Goal: Task Accomplishment & Management: Manage account settings

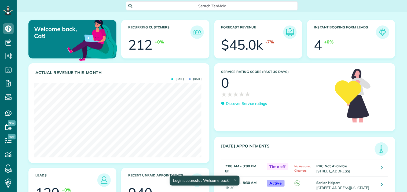
scroll to position [74, 168]
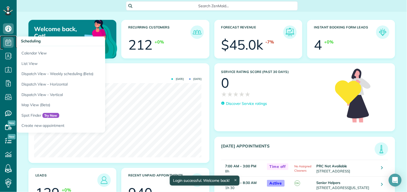
click at [9, 42] on icon at bounding box center [8, 42] width 11 height 11
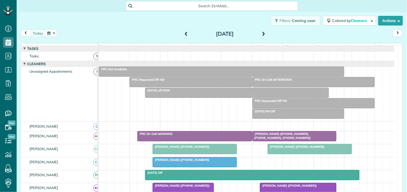
scroll to position [2, 2]
click at [53, 34] on button "button" at bounding box center [51, 33] width 12 height 7
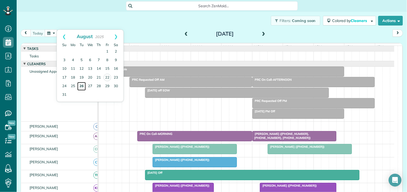
click at [82, 84] on link "26" at bounding box center [81, 86] width 9 height 9
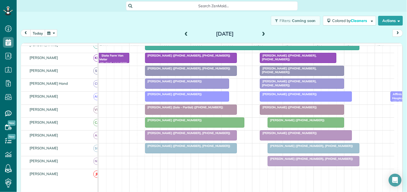
scroll to position [119, 0]
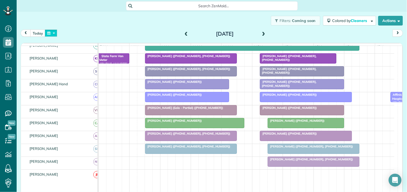
click at [52, 33] on button "button" at bounding box center [51, 33] width 12 height 7
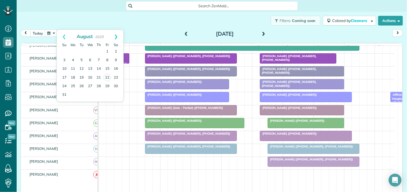
click at [116, 36] on link "Next" at bounding box center [116, 36] width 15 height 13
drag, startPoint x: 81, startPoint y: 50, endPoint x: 85, endPoint y: 51, distance: 3.7
click at [81, 50] on link "2" at bounding box center [81, 52] width 9 height 9
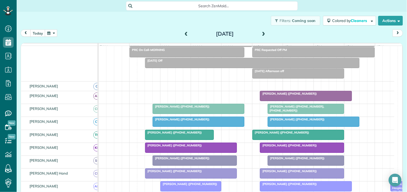
scroll to position [0, 0]
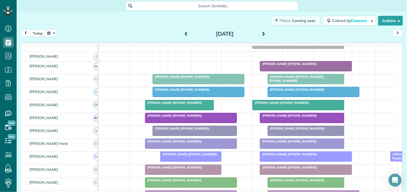
click at [261, 32] on span at bounding box center [264, 34] width 6 height 5
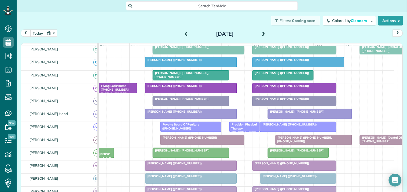
click at [262, 31] on span at bounding box center [264, 34] width 6 height 8
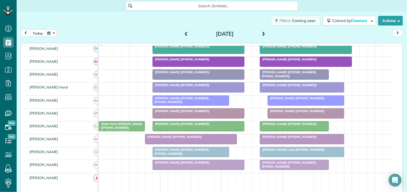
click at [262, 32] on span at bounding box center [264, 34] width 6 height 5
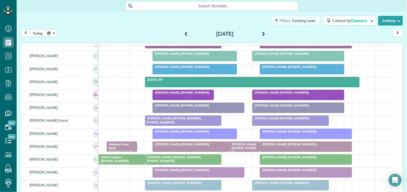
click at [157, 22] on div "Filters: Coming soon Colored by Cleaners Color by Cleaner Color by Team Color b…" at bounding box center [212, 21] width 391 height 18
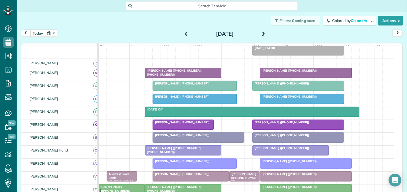
click at [184, 32] on span at bounding box center [186, 34] width 6 height 5
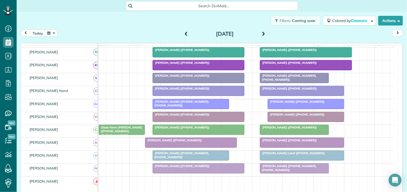
click at [184, 32] on span at bounding box center [186, 34] width 6 height 5
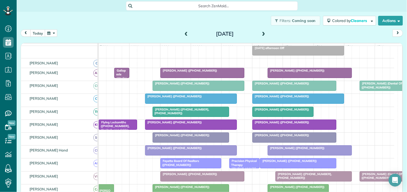
click at [184, 32] on span at bounding box center [186, 34] width 6 height 5
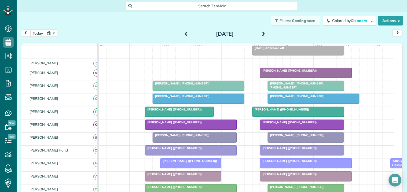
scroll to position [82, 0]
click at [52, 31] on button "button" at bounding box center [51, 33] width 12 height 7
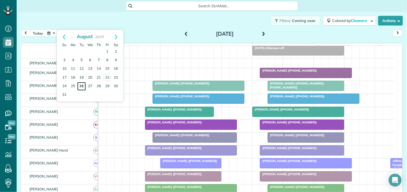
click at [83, 85] on link "26" at bounding box center [81, 86] width 9 height 9
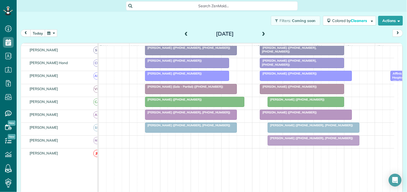
scroll to position [172, 0]
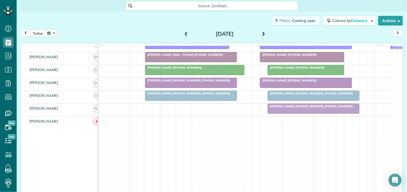
click at [295, 70] on span "[PERSON_NAME] ([PHONE_NUMBER])" at bounding box center [296, 68] width 57 height 4
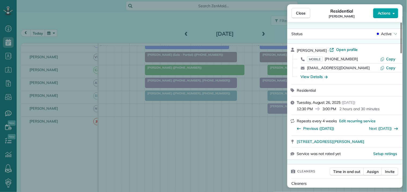
click at [388, 13] on span "Actions" at bounding box center [384, 12] width 13 height 5
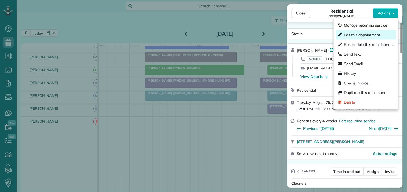
click at [364, 36] on span "Edit this appointment" at bounding box center [362, 34] width 36 height 5
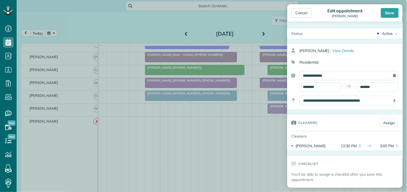
click at [384, 33] on div "Active" at bounding box center [388, 33] width 11 height 5
click at [381, 87] on div "Cancelled" at bounding box center [389, 88] width 17 height 4
click at [390, 13] on div "Save" at bounding box center [390, 13] width 18 height 10
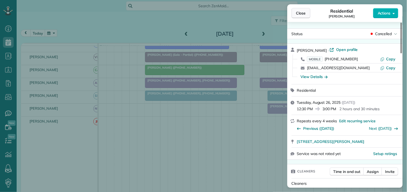
click at [297, 15] on span "Close" at bounding box center [302, 12] width 10 height 5
